Goal: Transaction & Acquisition: Purchase product/service

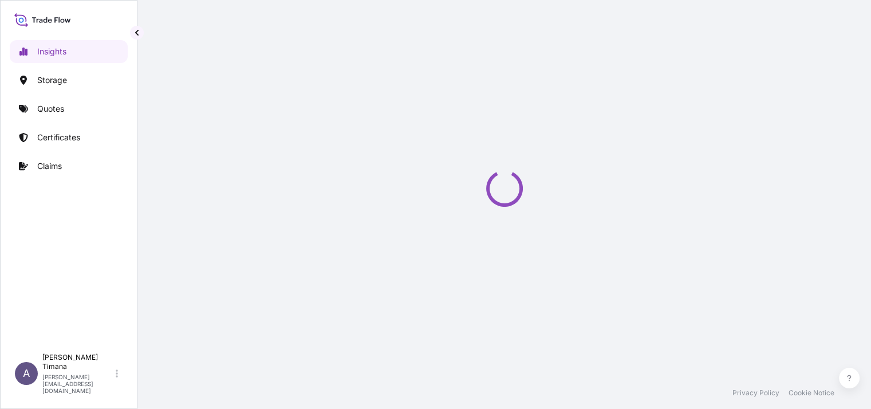
select select "2025"
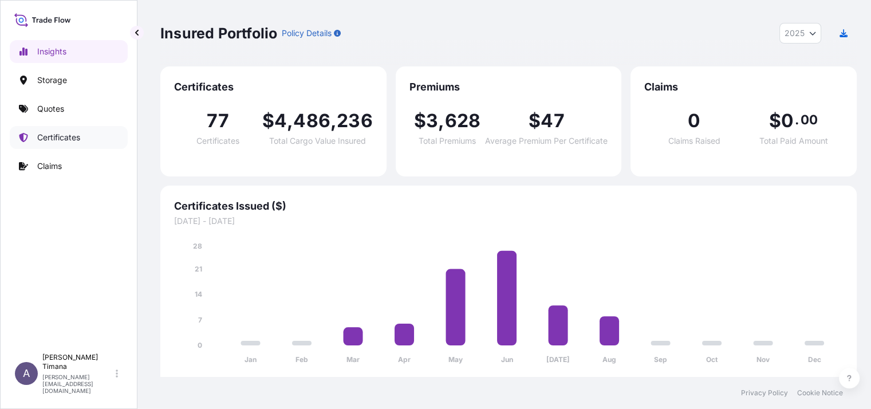
click at [56, 141] on p "Certificates" at bounding box center [58, 137] width 43 height 11
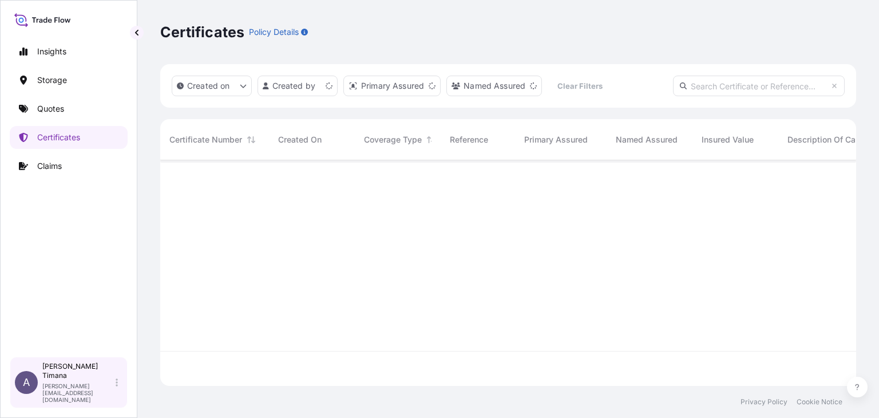
scroll to position [223, 687]
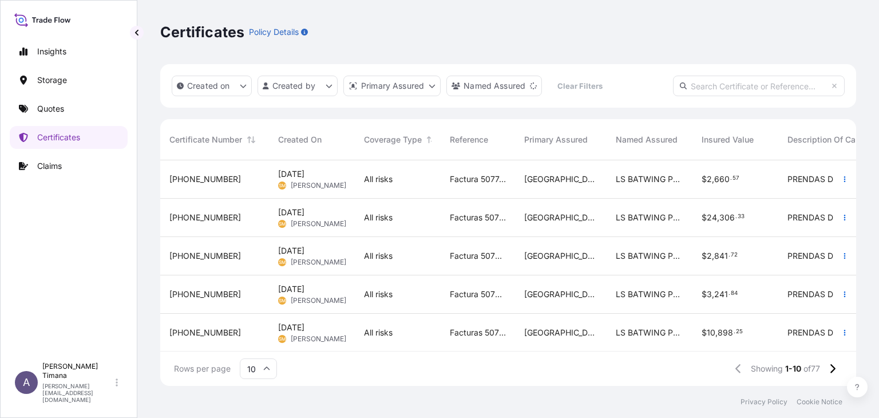
click at [240, 60] on div "Certificates Policy Details" at bounding box center [508, 32] width 696 height 64
click at [442, 112] on div "Created on Created by Primary Assured Named Assured Clear Filters Certificate N…" at bounding box center [508, 225] width 696 height 322
click at [241, 84] on icon "createdOn Filter options" at bounding box center [243, 85] width 7 height 7
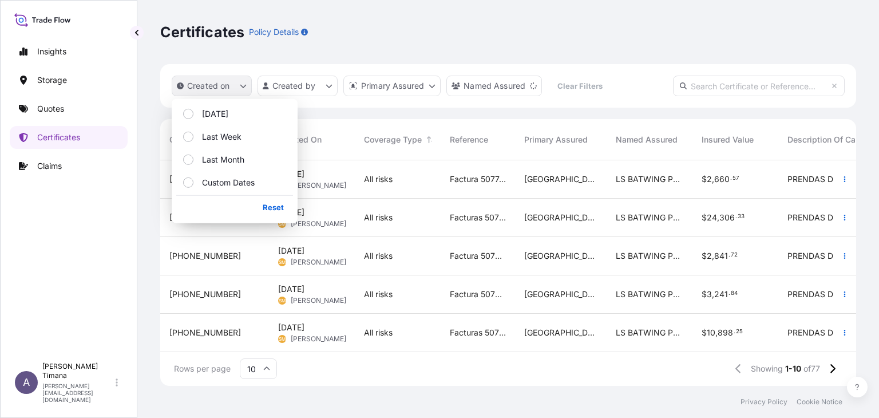
click at [244, 86] on icon "createdOn Filter options" at bounding box center [243, 86] width 6 height 3
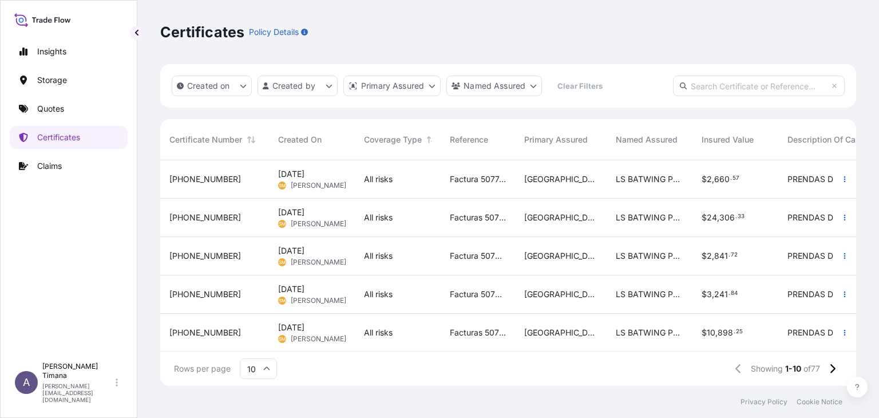
click at [289, 58] on div "Certificates Policy Details" at bounding box center [508, 32] width 696 height 64
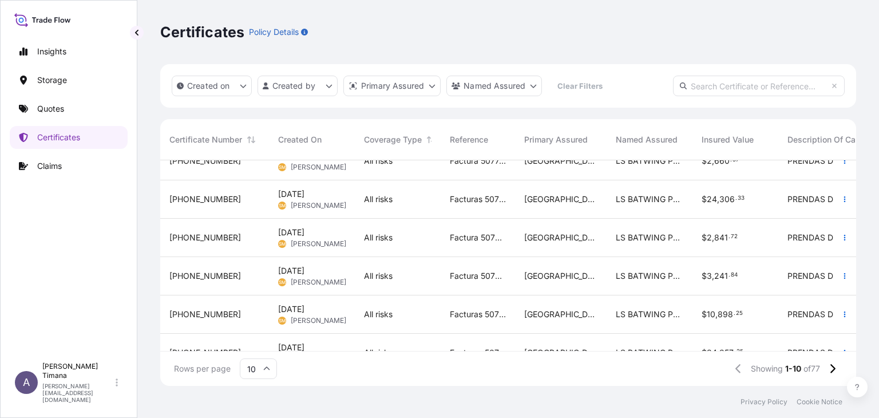
scroll to position [0, 0]
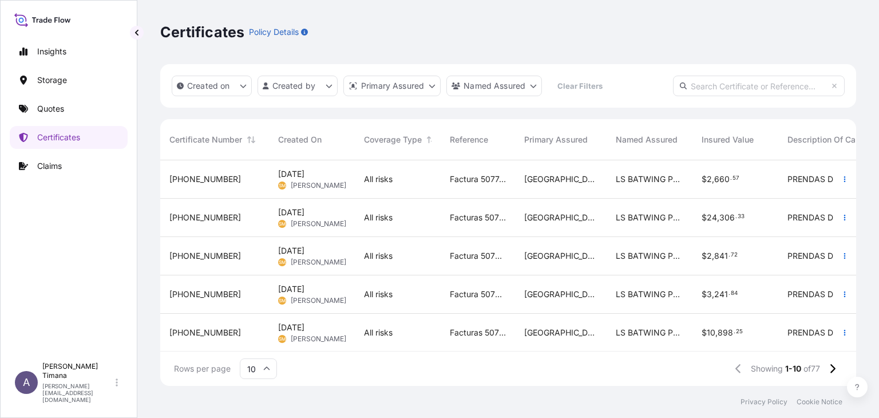
click at [615, 60] on div "Certificates Policy Details" at bounding box center [508, 32] width 696 height 64
click at [398, 26] on div "Certificates Policy Details" at bounding box center [508, 32] width 696 height 18
click at [76, 109] on link "Quotes" at bounding box center [69, 108] width 118 height 23
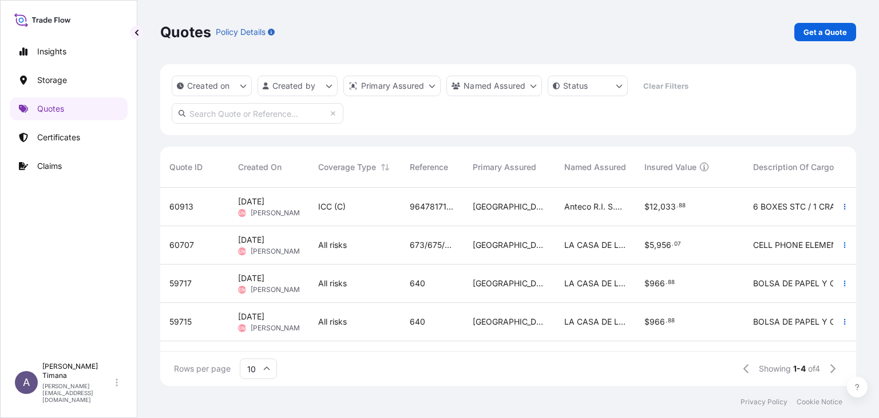
click at [374, 116] on div "Created on Created by Primary Assured Named Assured Status Clear Filters" at bounding box center [508, 99] width 696 height 71
click at [259, 372] on input "10" at bounding box center [258, 368] width 37 height 21
click at [300, 371] on div "Rows per page 10 Showing 1-4 of 4" at bounding box center [508, 369] width 696 height 34
click at [262, 372] on input "10" at bounding box center [258, 368] width 37 height 21
click at [262, 343] on div "50" at bounding box center [258, 337] width 28 height 22
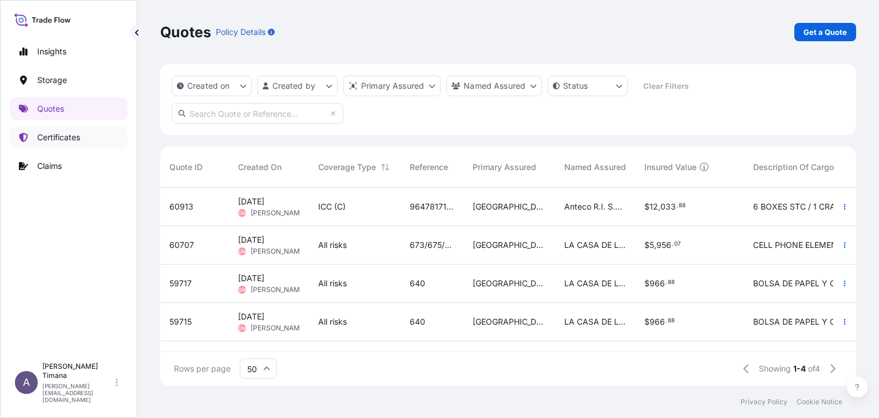
click at [52, 141] on p "Certificates" at bounding box center [58, 137] width 43 height 11
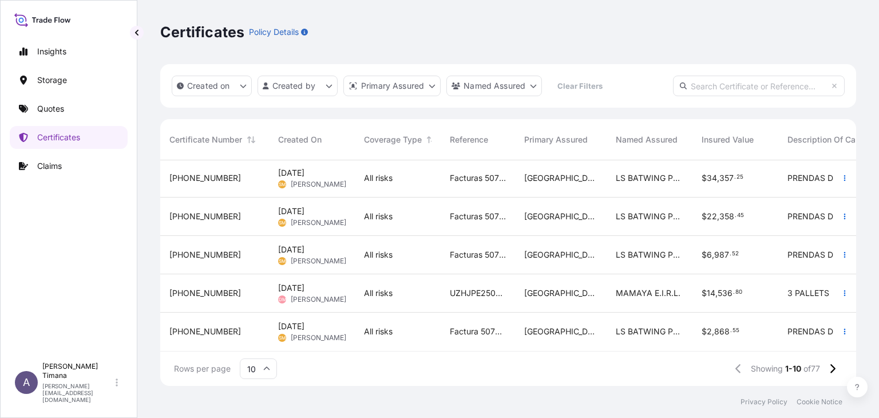
scroll to position [202, 0]
click at [267, 367] on icon at bounding box center [267, 367] width 6 height 3
click at [269, 340] on div "50" at bounding box center [258, 337] width 28 height 22
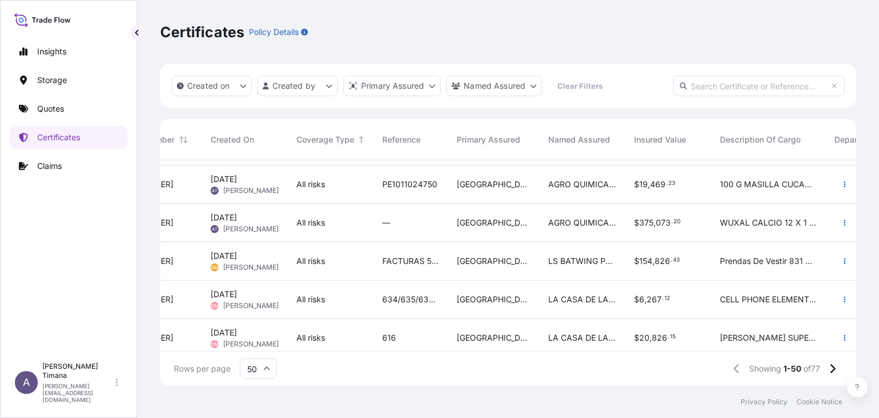
scroll to position [1736, 68]
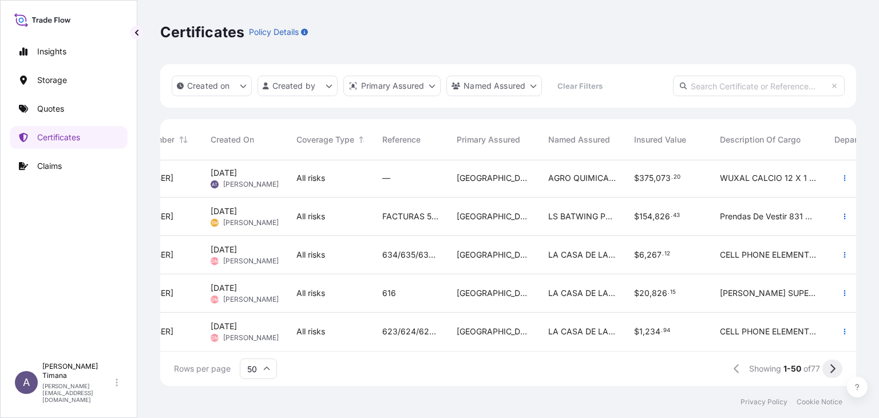
click at [828, 369] on button at bounding box center [833, 369] width 20 height 18
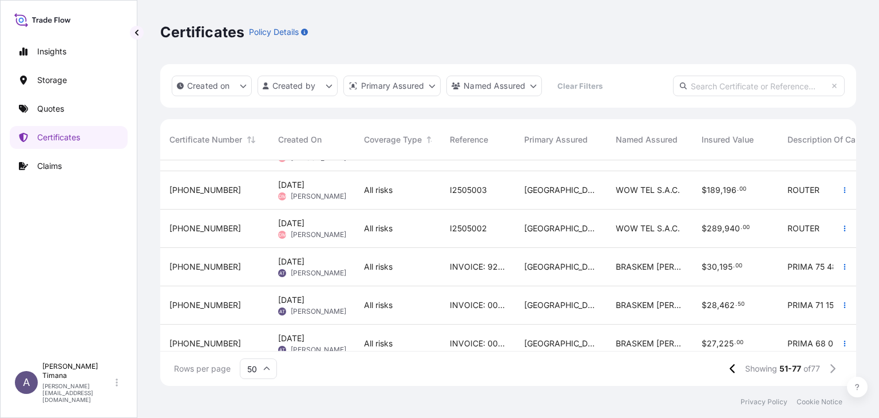
scroll to position [0, 0]
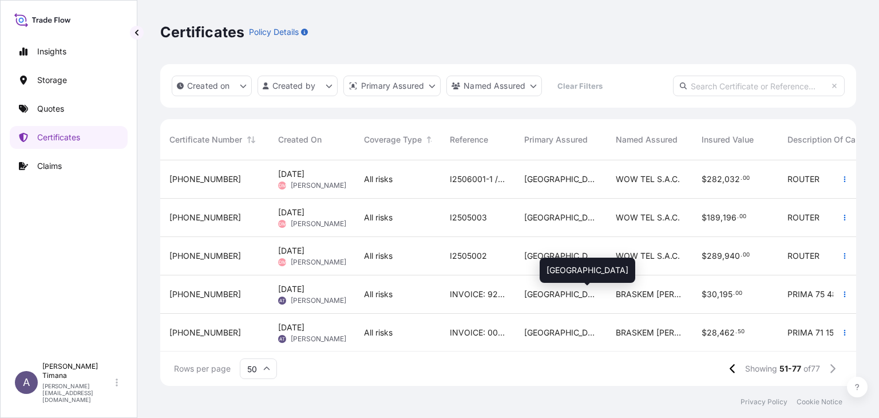
click at [584, 293] on div "[GEOGRAPHIC_DATA]" at bounding box center [560, 294] width 73 height 11
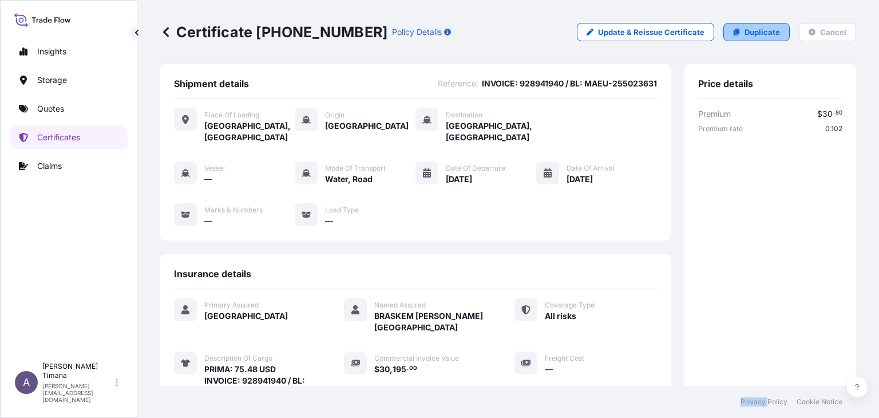
click at [764, 33] on p "Duplicate" at bounding box center [762, 31] width 35 height 11
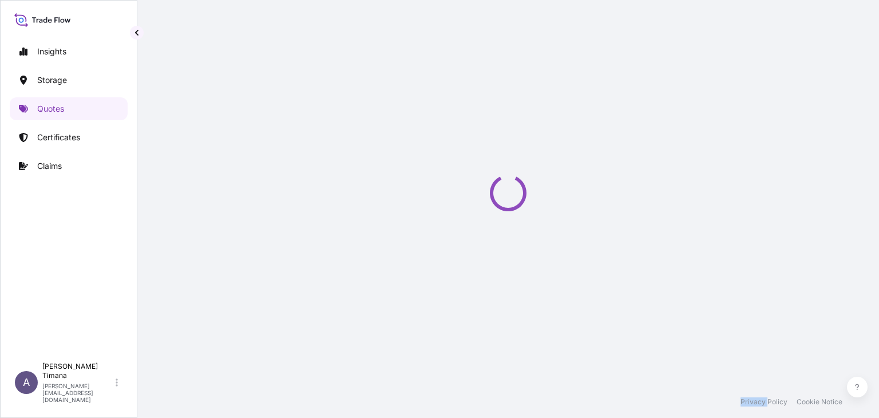
select select "Road / [GEOGRAPHIC_DATA]"
select select "Water"
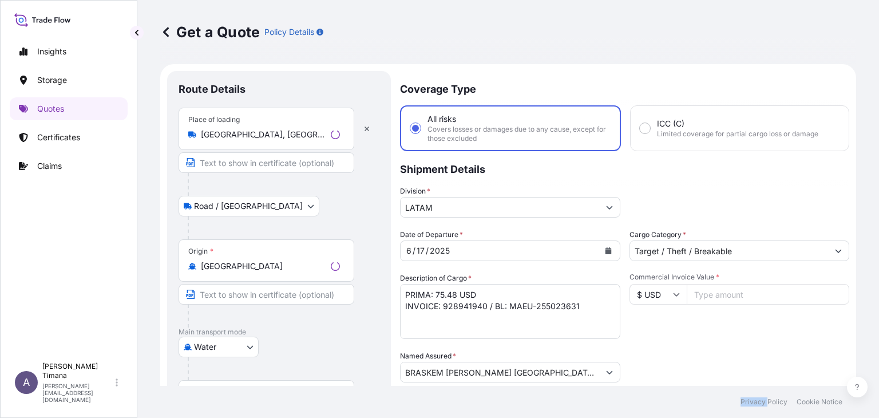
scroll to position [18, 0]
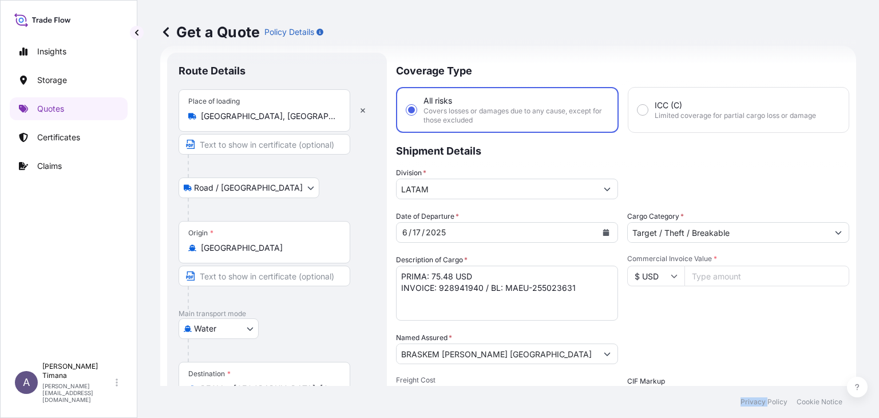
click at [308, 120] on input "[GEOGRAPHIC_DATA], [GEOGRAPHIC_DATA], [GEOGRAPHIC_DATA]" at bounding box center [268, 116] width 135 height 11
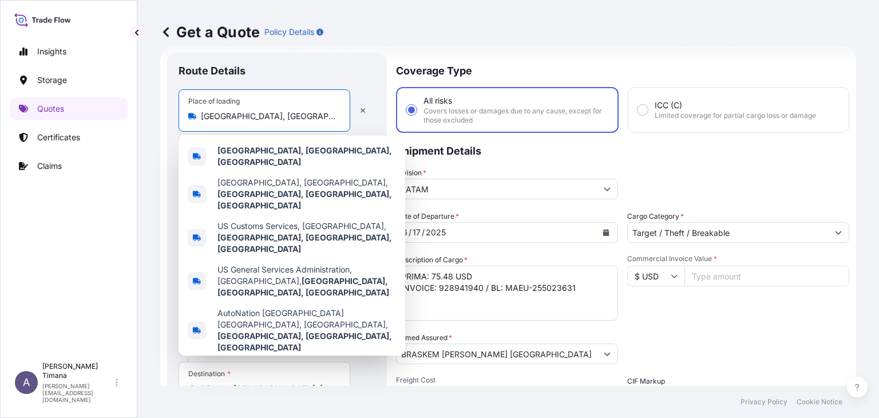
click at [234, 119] on input "[GEOGRAPHIC_DATA], [GEOGRAPHIC_DATA], [GEOGRAPHIC_DATA]" at bounding box center [268, 116] width 135 height 11
click at [240, 115] on input "[GEOGRAPHIC_DATA], [GEOGRAPHIC_DATA], [GEOGRAPHIC_DATA]" at bounding box center [268, 116] width 135 height 11
click at [367, 72] on div "Route Details" at bounding box center [277, 76] width 197 height 25
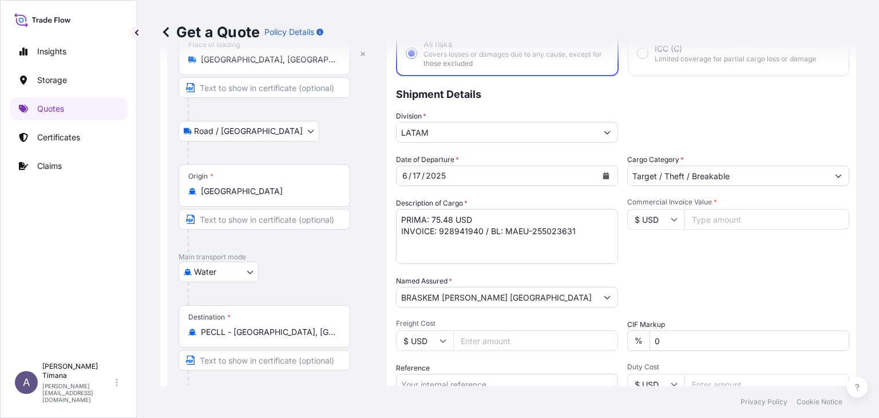
scroll to position [76, 0]
click at [248, 135] on body "Insights Storage Quotes Certificates Claims A [PERSON_NAME] [PERSON_NAME][EMAIL…" at bounding box center [439, 209] width 879 height 418
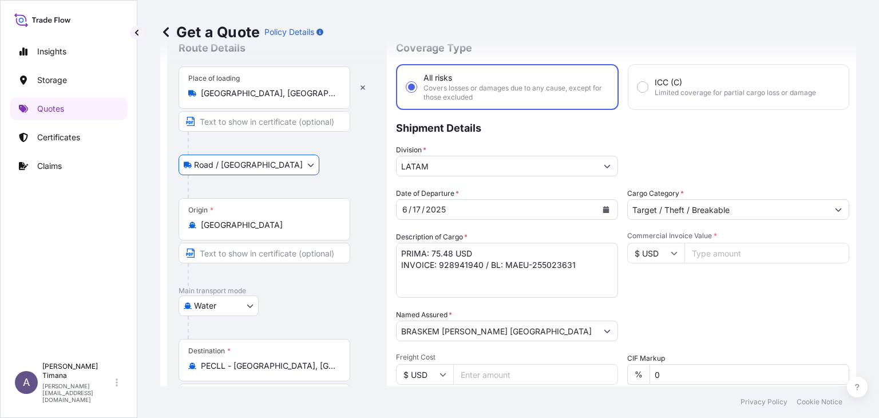
scroll to position [115, 0]
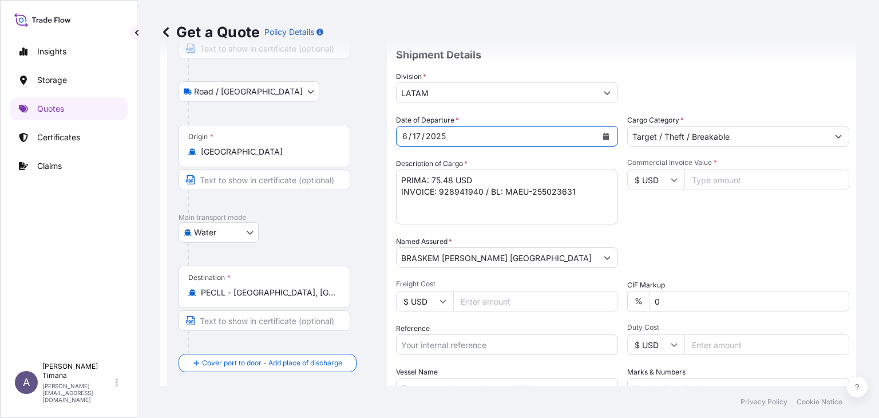
click at [456, 139] on div "[DATE]" at bounding box center [497, 136] width 200 height 21
click at [460, 131] on div "[DATE]" at bounding box center [497, 136] width 200 height 21
click at [603, 140] on button "Calendar" at bounding box center [606, 136] width 18 height 18
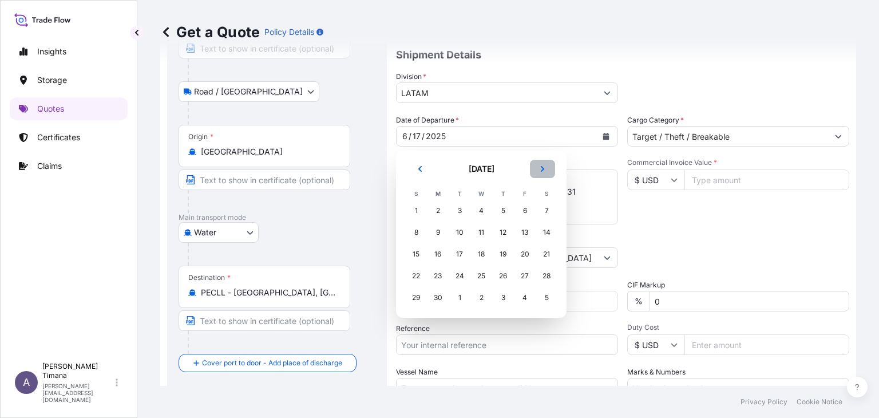
click at [549, 172] on button "Next" at bounding box center [542, 169] width 25 height 18
click at [545, 210] on div "5" at bounding box center [546, 210] width 21 height 21
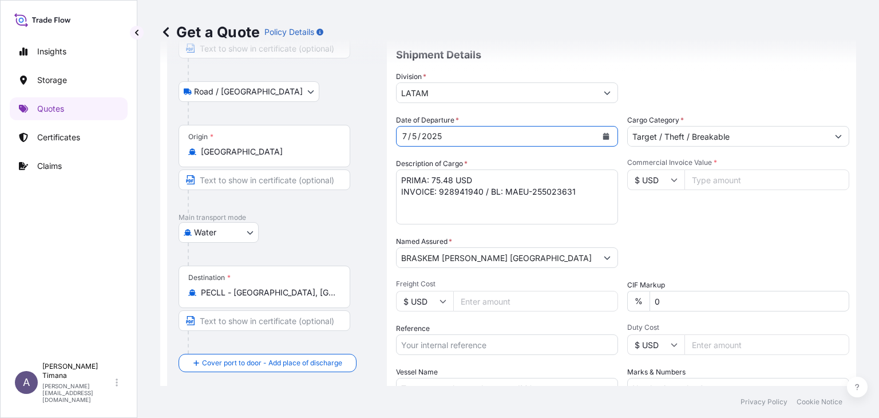
click at [605, 137] on button "Calendar" at bounding box center [606, 136] width 18 height 18
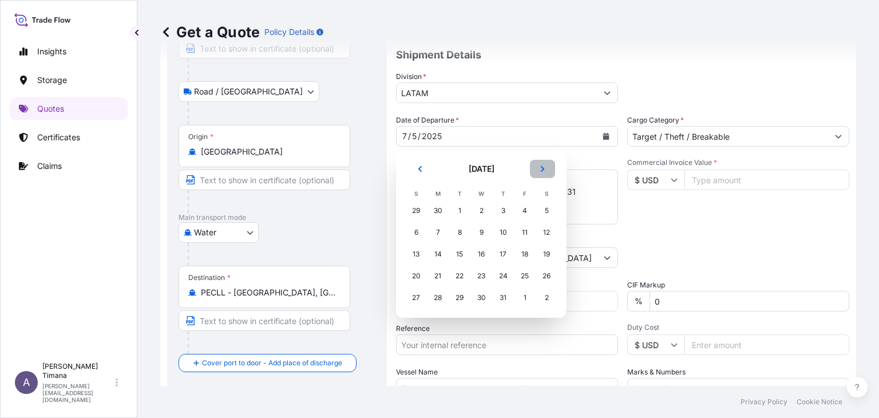
click at [552, 177] on button "Next" at bounding box center [542, 169] width 25 height 18
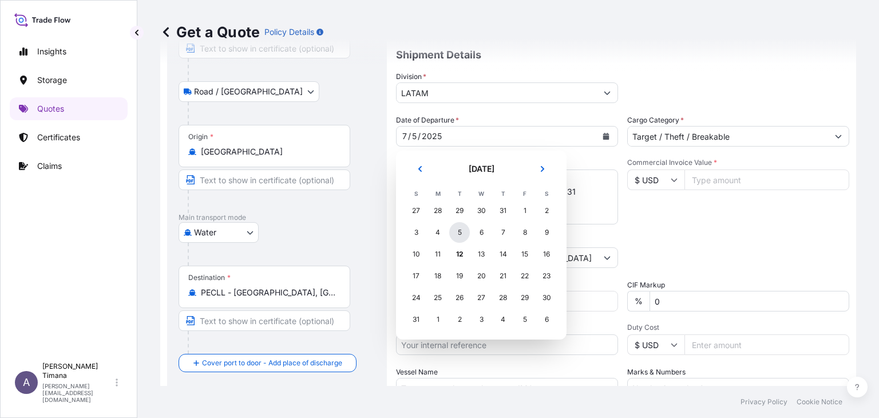
click at [465, 232] on div "5" at bounding box center [459, 232] width 21 height 21
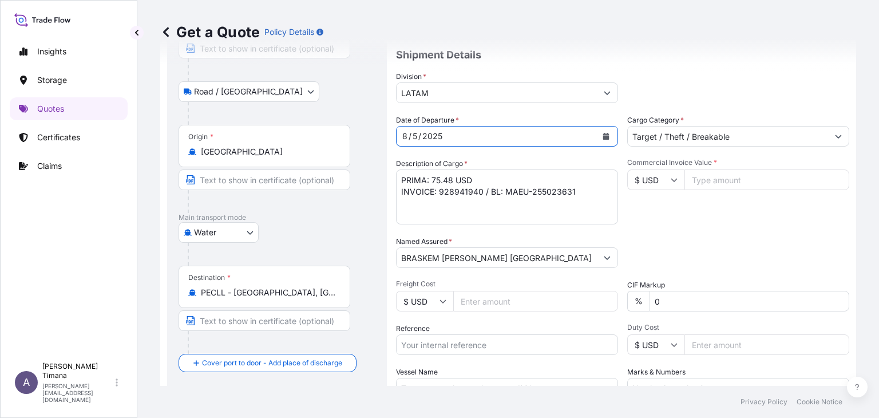
click at [476, 187] on textarea "PRIMA: 75.48 USD INVOICE: 928941940 / BL: MAEU-255023631" at bounding box center [507, 196] width 222 height 55
click at [452, 185] on textarea "PRIMA: 75.48 USD INVOICE: 928941940 / BL: MAEU-255023631" at bounding box center [507, 196] width 222 height 55
drag, startPoint x: 454, startPoint y: 179, endPoint x: 432, endPoint y: 179, distance: 21.8
click at [432, 179] on textarea "PRIMA: 75.48 USD INVOICE: 928941940 / BL: MAEU-255023631" at bounding box center [507, 196] width 222 height 55
paste textarea
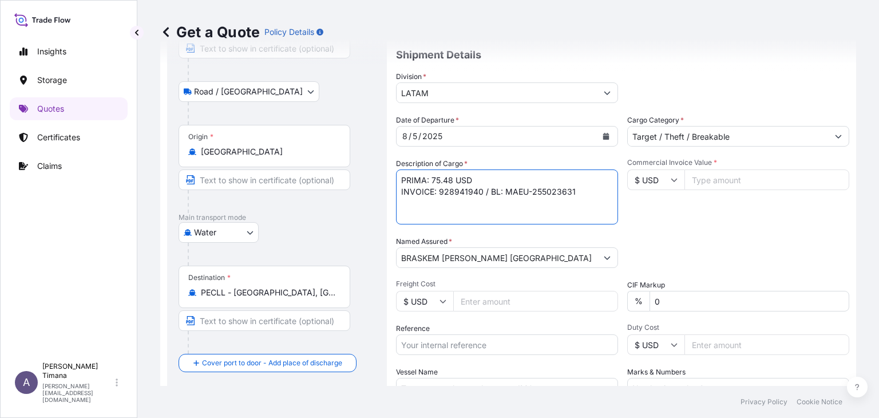
click at [449, 191] on textarea "PRIMA: 75.48 USD INVOICE: 928941940 / BL: MAEU-255023631" at bounding box center [507, 196] width 222 height 55
click at [467, 188] on textarea "PRIMA: 75.48 USD INVOICE: 928941940 / BL: MAEU-255023631" at bounding box center [507, 196] width 222 height 55
paste textarea "9027159"
click at [529, 186] on textarea "PRIMA: 75.48 USD INVOICE: 928941940 / BL: MAEU-255023631" at bounding box center [507, 196] width 222 height 55
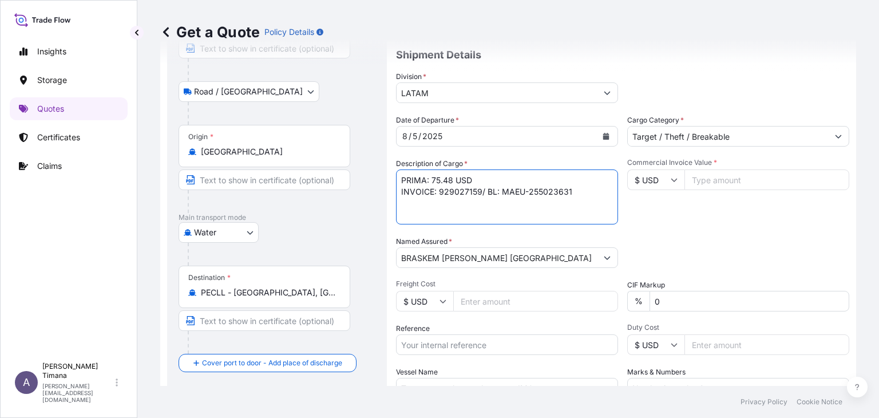
drag, startPoint x: 503, startPoint y: 190, endPoint x: 568, endPoint y: 188, distance: 65.3
click at [568, 188] on textarea "PRIMA: 75.48 USD INVOICE: 928941940 / BL: MAEU-255023631" at bounding box center [507, 196] width 222 height 55
paste textarea "HLCUBSC2507CEDB9"
type textarea "PRIMA: 75.48 USD INVOICE: 929027159/ BL: HLCUBSC2507CEDB9"
click at [705, 247] on div "Packing Category Type to search a container mode Please select a primary mode o…" at bounding box center [739, 252] width 222 height 32
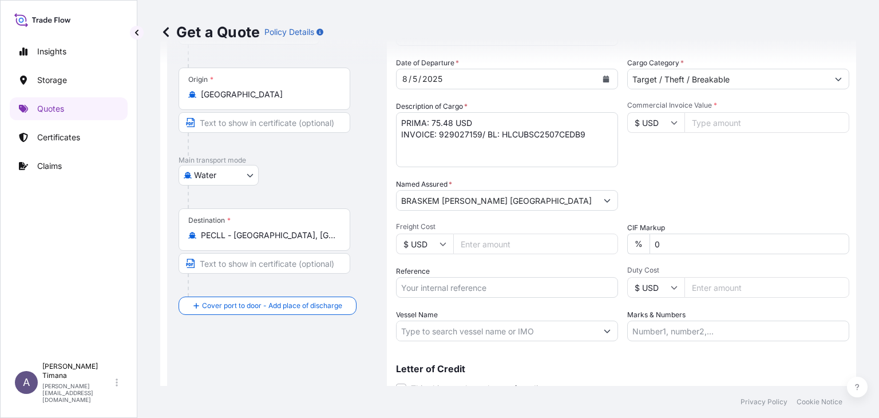
scroll to position [218, 0]
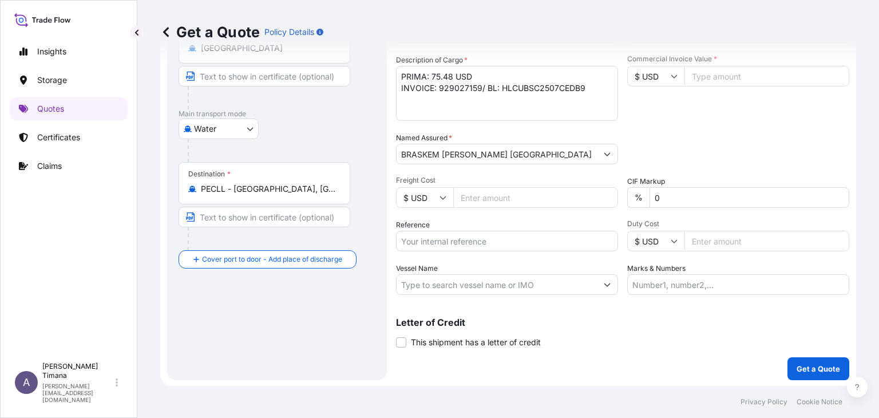
click at [701, 238] on input "Duty Cost" at bounding box center [767, 241] width 165 height 21
click at [502, 245] on input "Reference" at bounding box center [507, 241] width 222 height 21
drag, startPoint x: 591, startPoint y: 90, endPoint x: 397, endPoint y: 86, distance: 194.1
click at [397, 86] on textarea "PRIMA: 75.48 USD INVOICE: 928941940 / BL: MAEU-255023631" at bounding box center [507, 93] width 222 height 55
click at [421, 239] on input "Reference" at bounding box center [507, 241] width 222 height 21
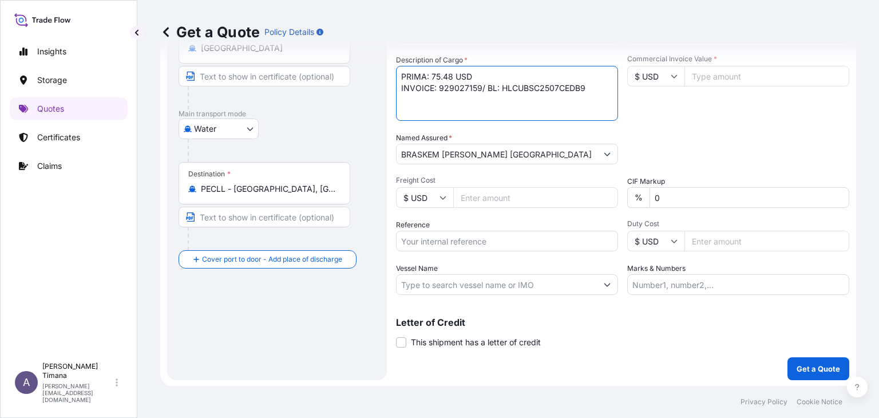
paste input "INVOICE: 929027159/ BL: HLCUBSC2507CEDB9"
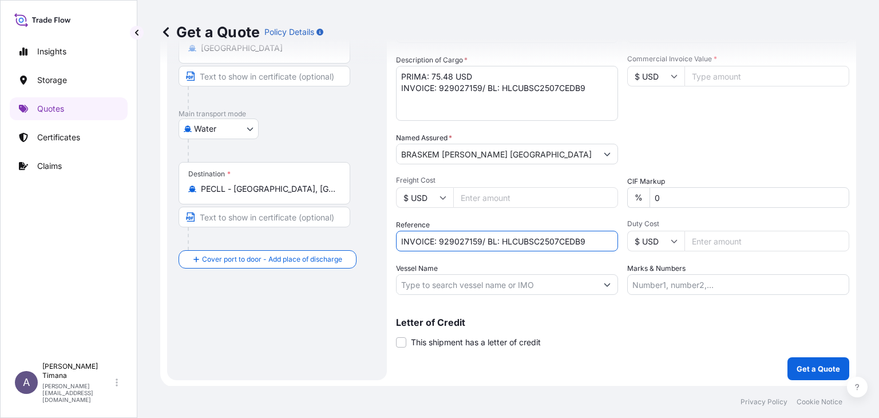
type input "INVOICE: 929027159/ BL: HLCUBSC2507CEDB9"
click at [428, 284] on input "Vessel Name" at bounding box center [497, 284] width 200 height 21
click at [724, 166] on div "Date of Departure * [DATE] Cargo Category * Target / Theft / Breakable Descript…" at bounding box center [622, 153] width 453 height 284
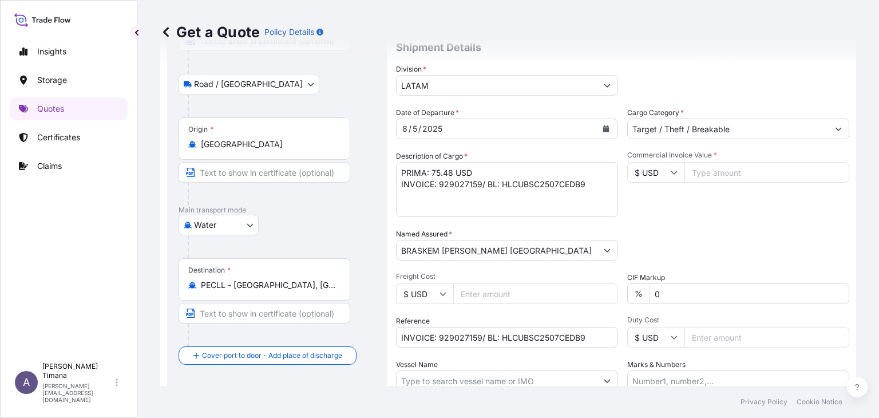
scroll to position [104, 0]
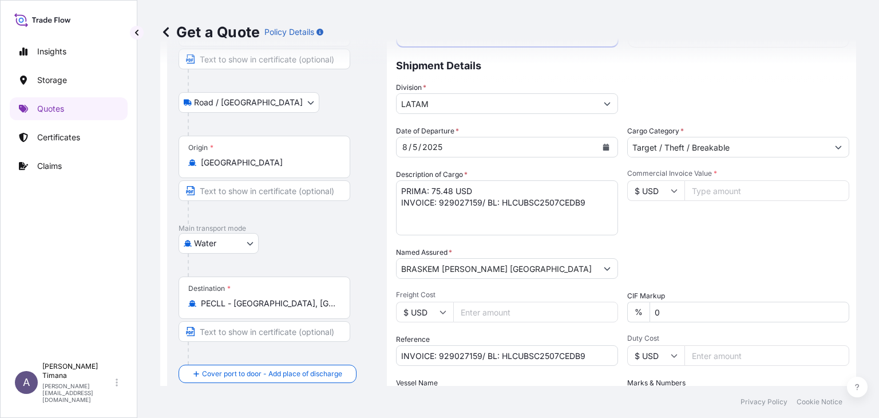
click at [709, 194] on input "Commercial Invoice Value *" at bounding box center [767, 190] width 165 height 21
drag, startPoint x: 692, startPoint y: 190, endPoint x: 706, endPoint y: 199, distance: 17.3
click at [692, 190] on input "Commercial Invoice Value *" at bounding box center [767, 190] width 165 height 21
paste input "30.2"
type input "30195"
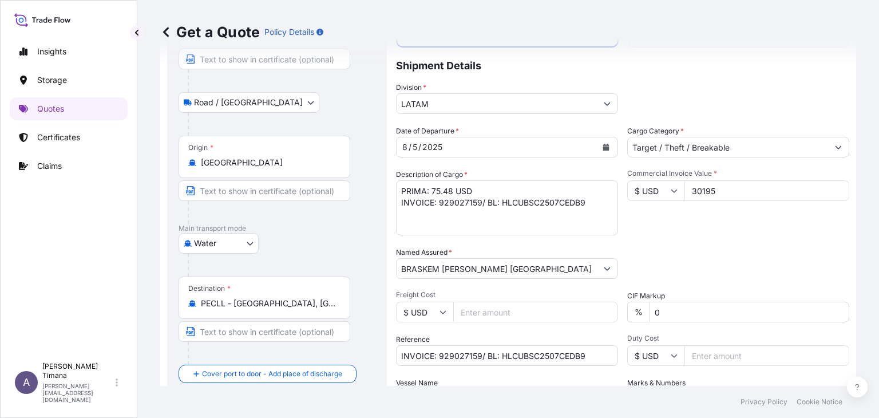
click at [724, 208] on div "Commercial Invoice Value * $ USD 30195" at bounding box center [739, 202] width 222 height 66
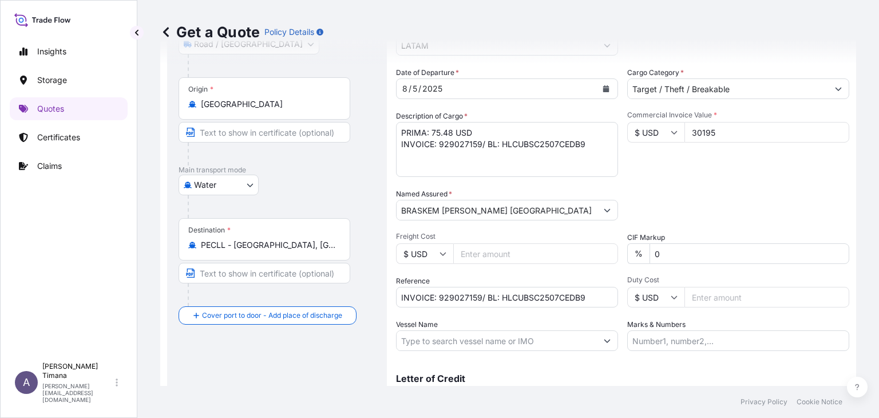
scroll to position [218, 0]
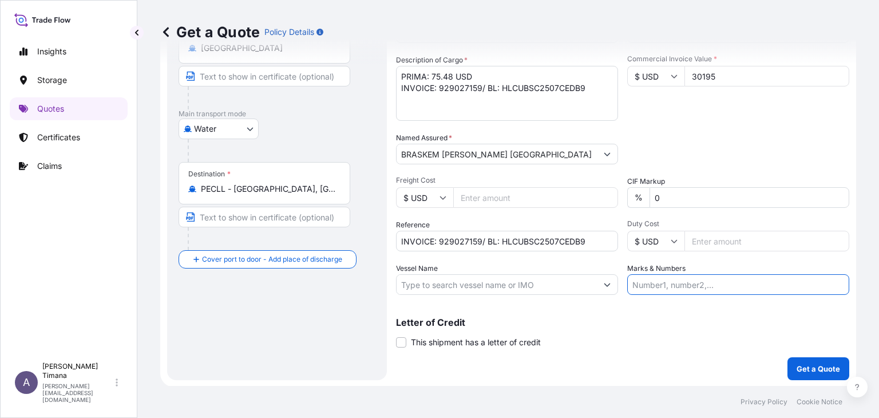
click at [649, 283] on input "Marks & Numbers" at bounding box center [739, 284] width 222 height 21
click at [695, 145] on div "Packing Category Type to search a container mode Please select a primary mode o…" at bounding box center [739, 148] width 222 height 32
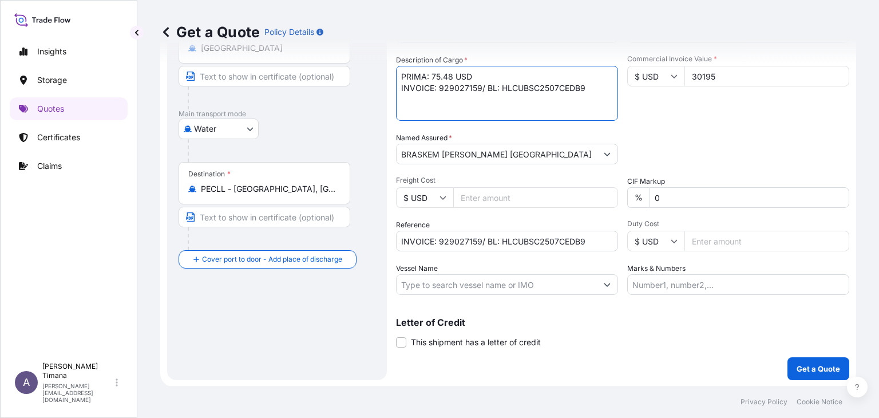
click at [481, 88] on textarea "PRIMA: 75.48 USD INVOICE: 928941940 / BL: MAEU-255023631" at bounding box center [507, 93] width 222 height 55
type textarea "PRIMA: 75.48 USD INVOICE: 929027159 / BL: HLCUBSC2507CEDB9"
click at [806, 360] on button "Get a Quote" at bounding box center [819, 368] width 62 height 23
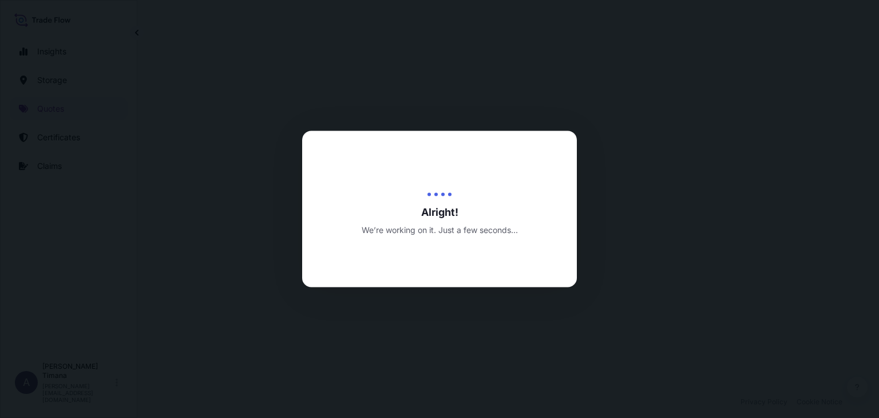
select select "Road / [GEOGRAPHIC_DATA]"
select select "Water"
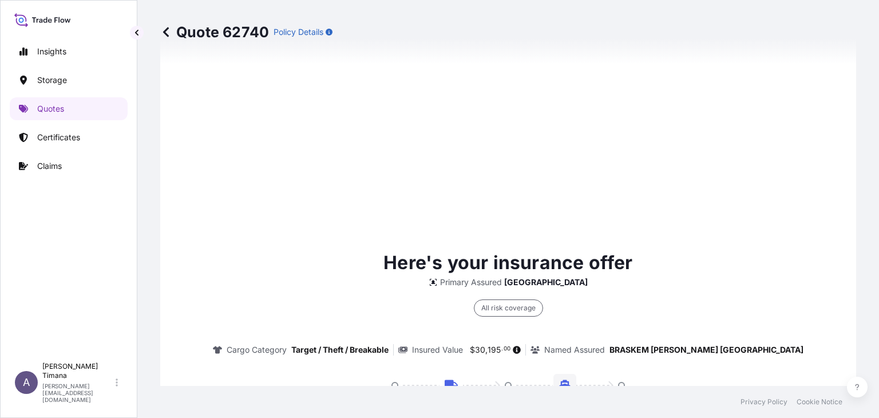
scroll to position [787, 0]
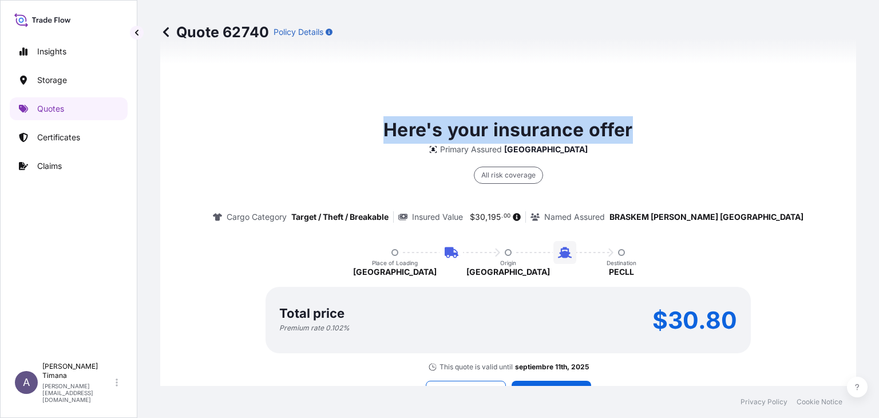
drag, startPoint x: 385, startPoint y: 126, endPoint x: 630, endPoint y: 131, distance: 245.7
click at [630, 131] on div "Here's your insurance offer Primary Assured [GEOGRAPHIC_DATA] All risk coverage…" at bounding box center [508, 243] width 664 height 255
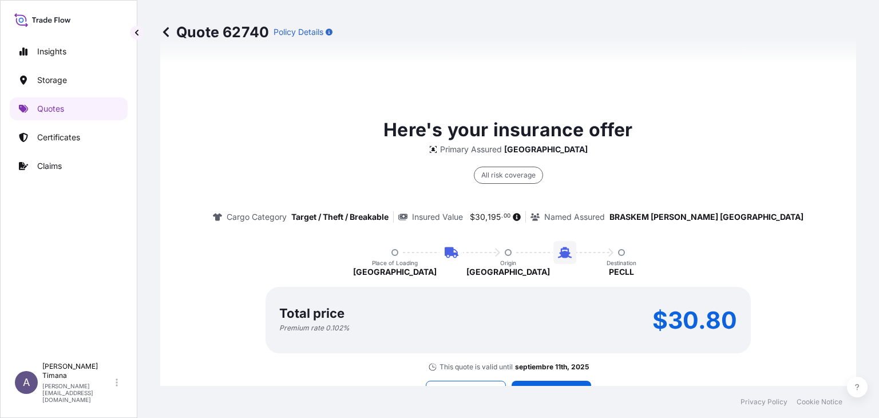
click at [723, 264] on div "Here's your insurance offer Primary Assured [GEOGRAPHIC_DATA] All risk coverage…" at bounding box center [508, 243] width 664 height 255
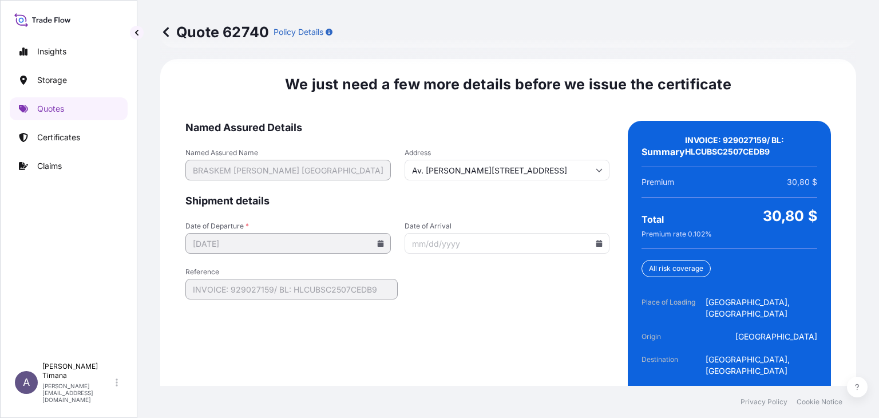
scroll to position [1824, 0]
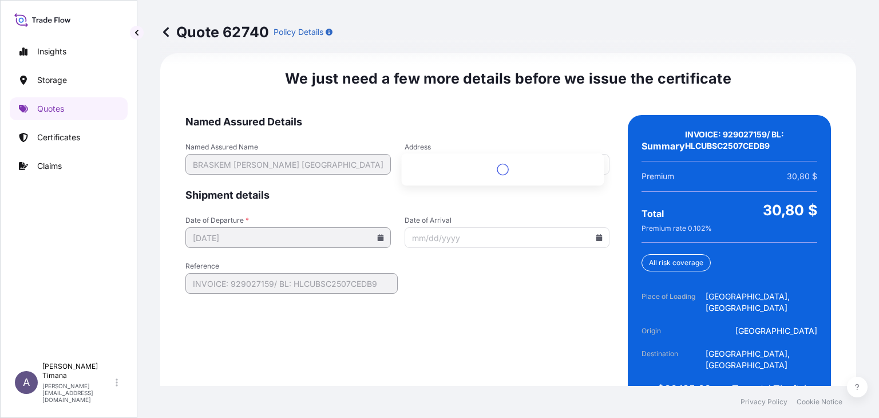
click at [499, 154] on input "Av. [PERSON_NAME][STREET_ADDRESS]" at bounding box center [508, 164] width 206 height 21
click at [508, 154] on input "Av. [PERSON_NAME][STREET_ADDRESS]" at bounding box center [508, 164] width 206 height 21
click at [326, 188] on span "Shipment details" at bounding box center [398, 195] width 424 height 14
click at [459, 227] on input "Date of Arrival" at bounding box center [508, 237] width 206 height 21
click at [597, 234] on icon at bounding box center [600, 237] width 6 height 7
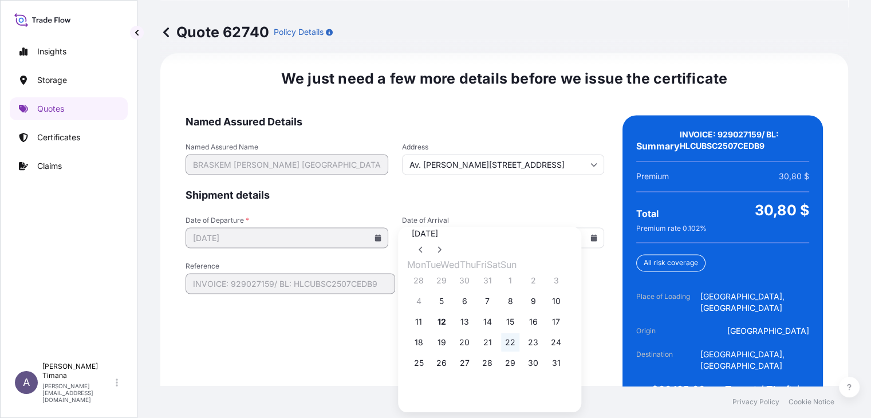
click at [519, 352] on button "22" at bounding box center [510, 342] width 18 height 18
type input "[DATE]"
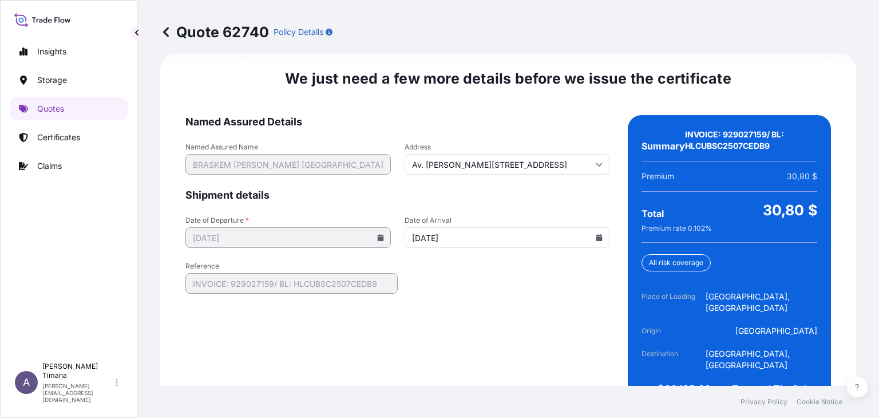
click at [481, 183] on form "Named Assured Details Named Assured Name BRASKEM S.A. SUCURSAL PERU Address Av.…" at bounding box center [398, 267] width 424 height 304
click at [456, 285] on form "Named Assured Details Named Assured Name BRASKEM S.A. SUCURSAL PERU Address Av.…" at bounding box center [398, 267] width 424 height 304
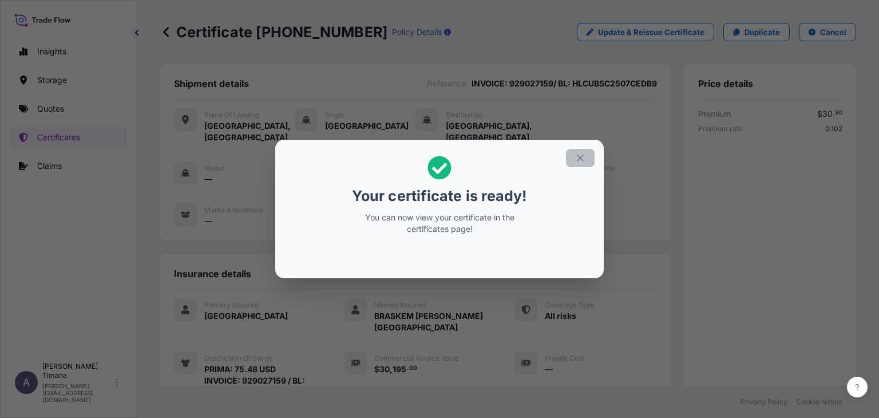
click at [581, 154] on icon "button" at bounding box center [580, 158] width 10 height 10
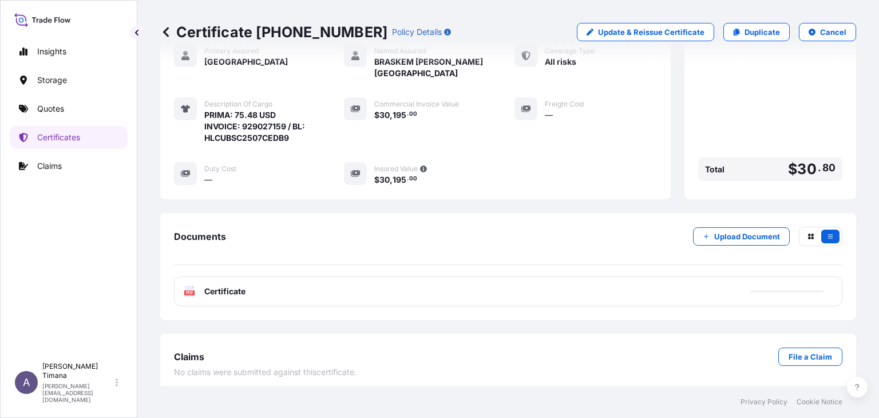
scroll to position [255, 0]
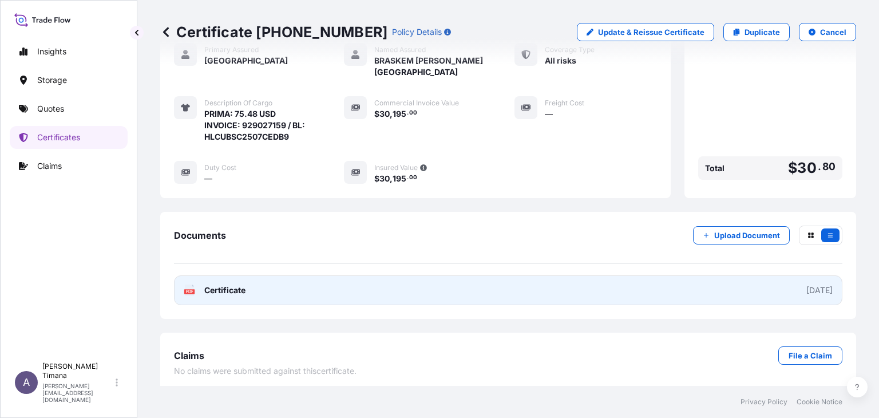
click at [770, 285] on link "PDF Certificate [DATE]" at bounding box center [508, 290] width 669 height 30
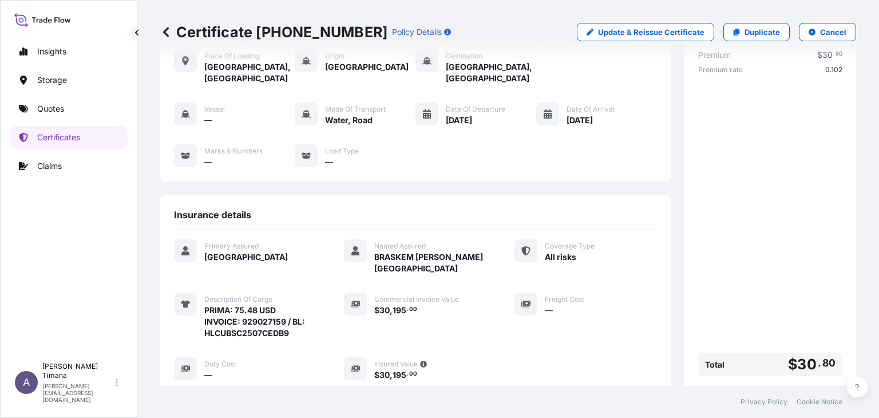
scroll to position [172, 0]
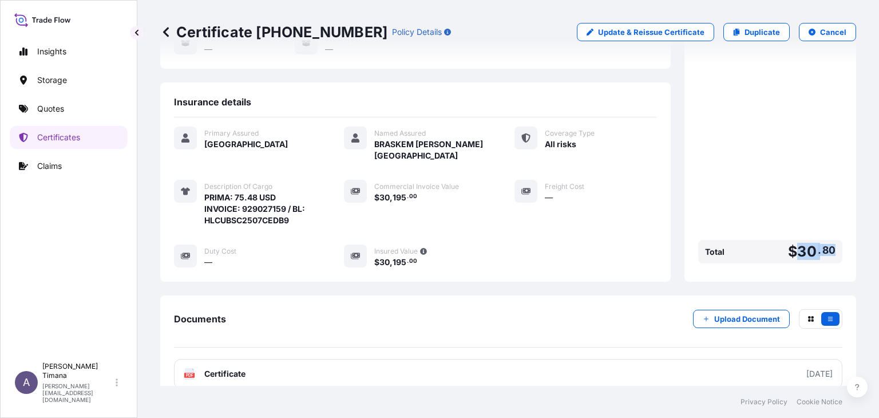
drag, startPoint x: 791, startPoint y: 250, endPoint x: 826, endPoint y: 253, distance: 34.5
click at [826, 253] on span "$ 30 . 80" at bounding box center [812, 251] width 48 height 14
click at [808, 200] on div "Premium $ 30 . 80 Premium rate 0.102 Total $ 30 . 80" at bounding box center [771, 102] width 144 height 332
